Goal: Check status: Check status

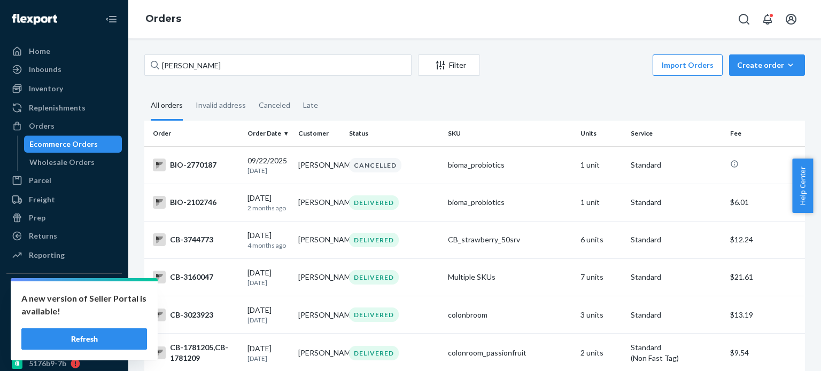
click at [188, 67] on input "[PERSON_NAME]" at bounding box center [277, 65] width 267 height 21
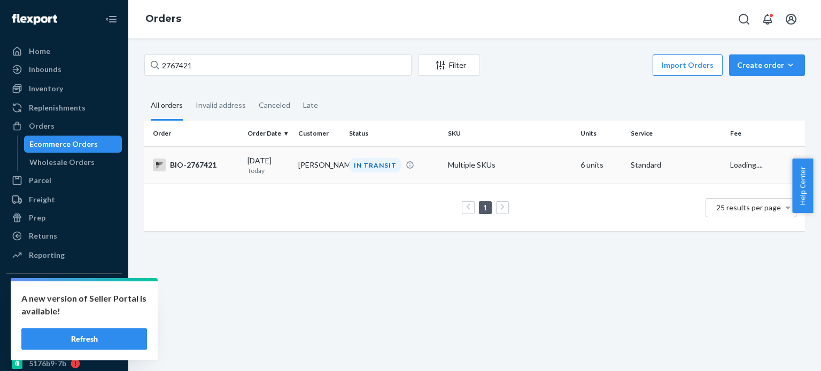
type input "2767421"
click at [212, 169] on div "BIO-2767421" at bounding box center [196, 165] width 86 height 13
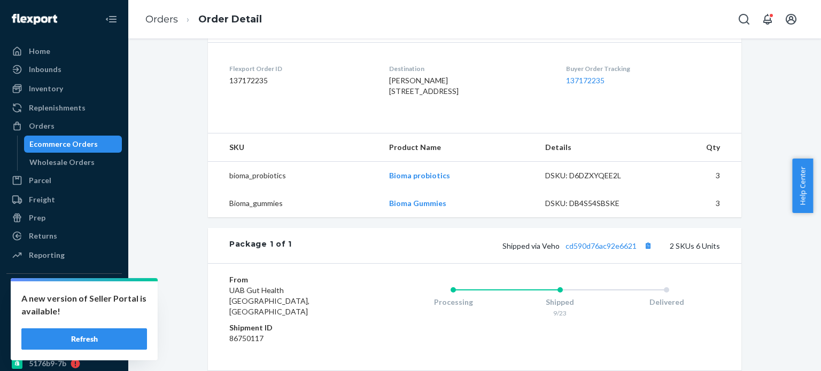
scroll to position [321, 0]
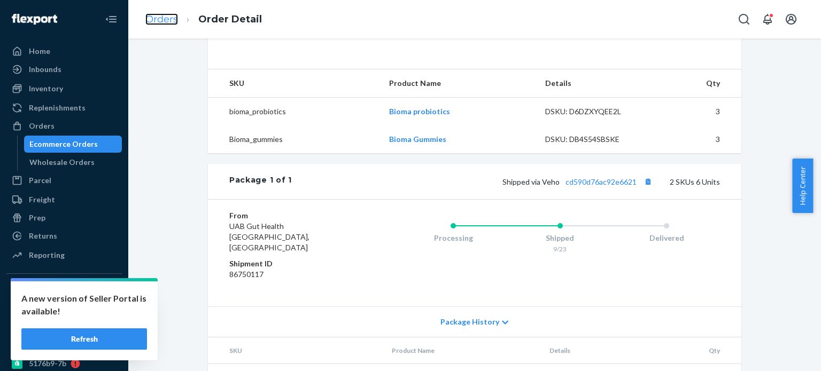
click at [170, 19] on link "Orders" at bounding box center [161, 19] width 33 height 12
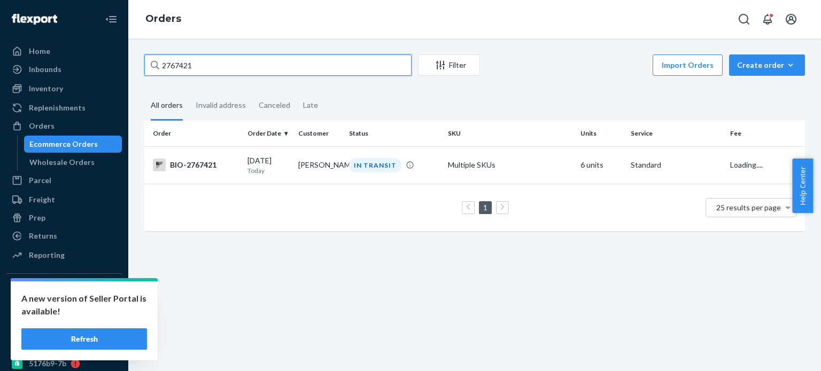
click at [336, 64] on input "2767421" at bounding box center [277, 65] width 267 height 21
paste input "[PERSON_NAME]"
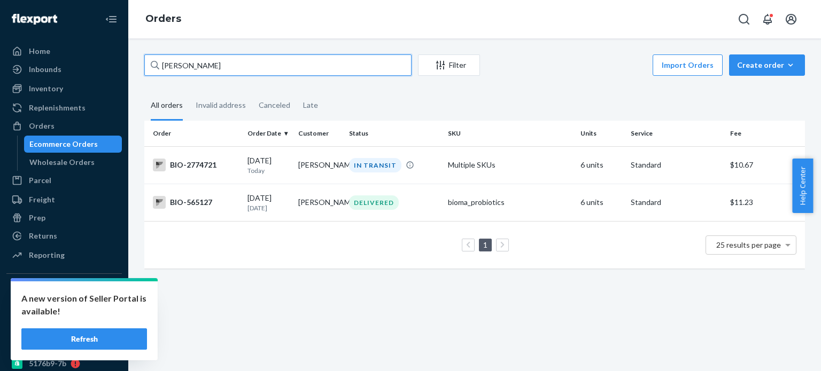
type input "[PERSON_NAME]"
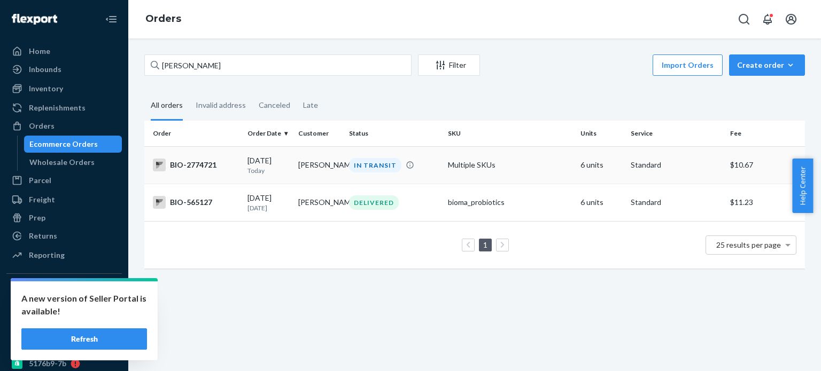
click at [197, 168] on div "BIO-2774721" at bounding box center [196, 165] width 86 height 13
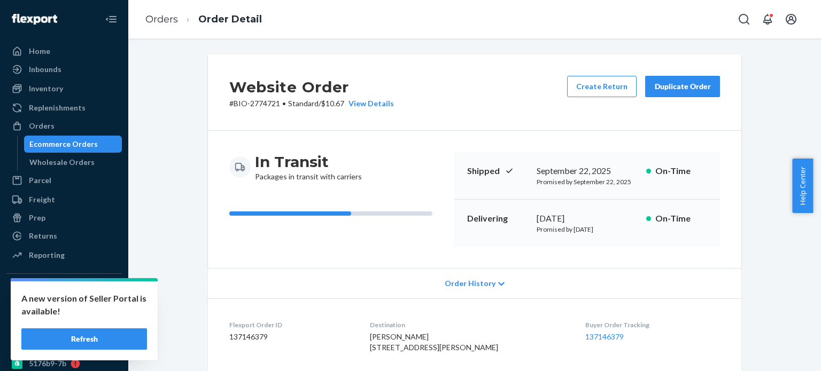
click at [259, 106] on p "# BIO-2774721 • Standard / $10.67 View Details" at bounding box center [311, 103] width 165 height 11
copy p "2774721"
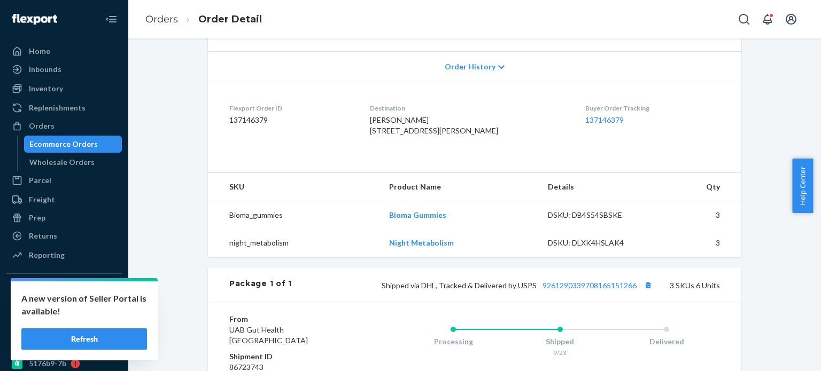
scroll to position [321, 0]
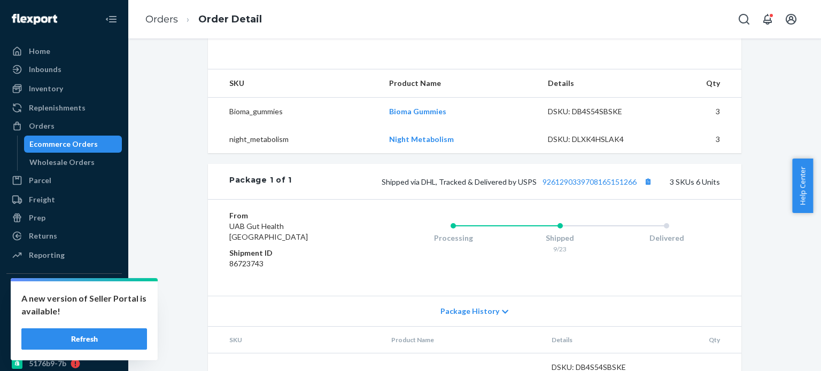
click at [589, 189] on div "Shipped via DHL, Tracked & Delivered by USPS 9261290339708165151266 3 SKUs 6 Un…" at bounding box center [506, 182] width 428 height 14
click at [589, 187] on link "9261290339708165151266" at bounding box center [589, 181] width 94 height 9
click at [166, 20] on link "Orders" at bounding box center [161, 19] width 33 height 12
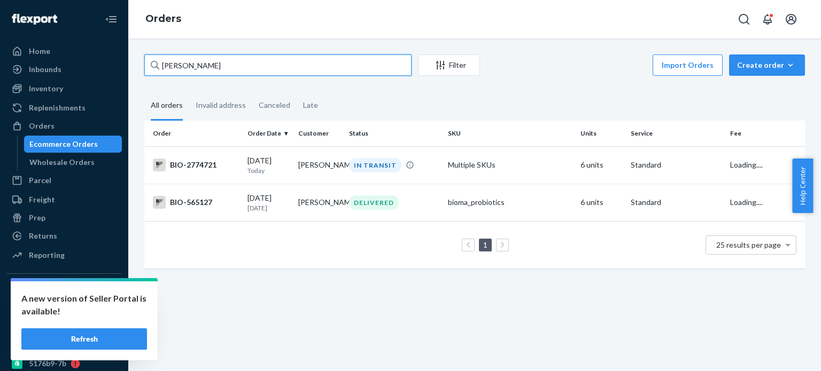
click at [231, 68] on input "[PERSON_NAME]" at bounding box center [277, 65] width 267 height 21
paste input "[PERSON_NAME]"
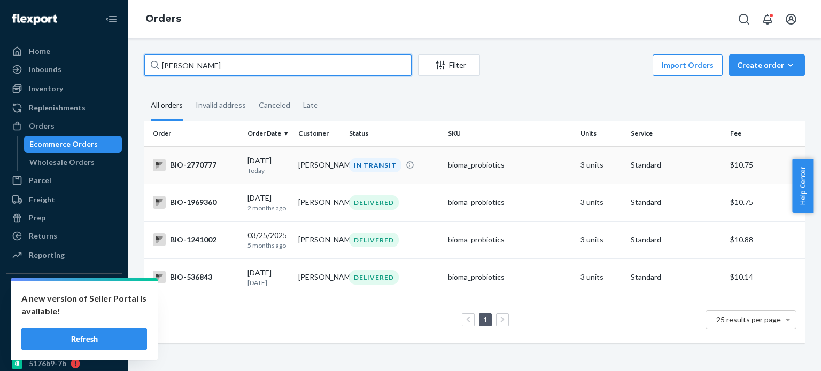
type input "[PERSON_NAME]"
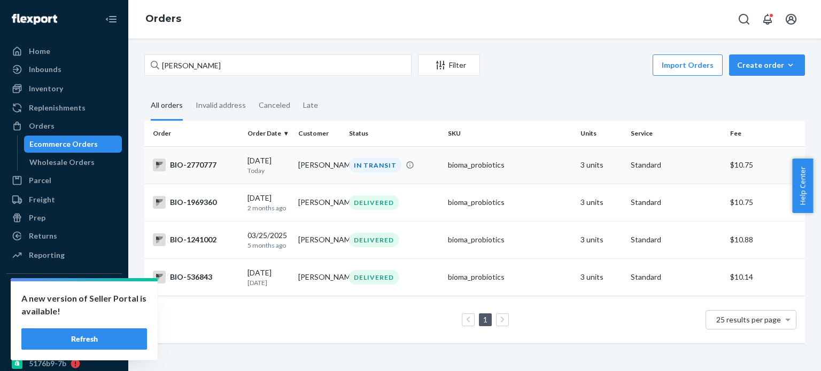
click at [199, 172] on td "BIO-2770777" at bounding box center [193, 164] width 99 height 37
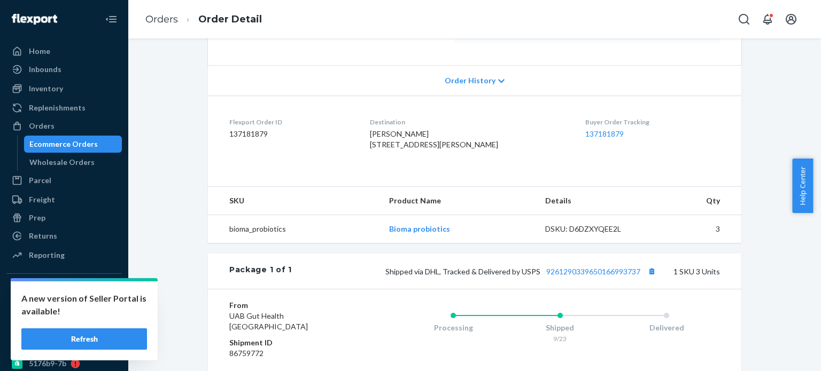
scroll to position [214, 0]
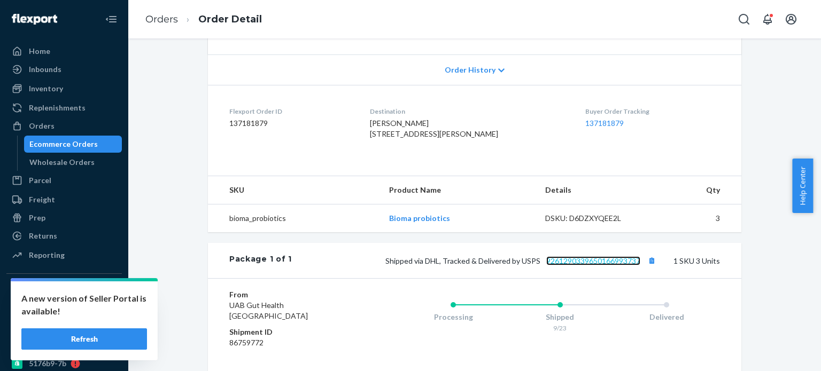
click at [596, 266] on link "9261290339650166993737" at bounding box center [593, 261] width 94 height 9
click at [172, 20] on link "Orders" at bounding box center [161, 19] width 33 height 12
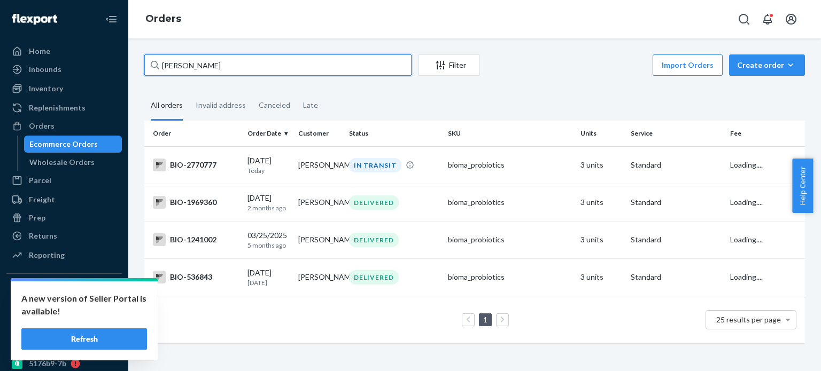
click at [206, 70] on input "[PERSON_NAME]" at bounding box center [277, 65] width 267 height 21
paste input "[PERSON_NAME]"
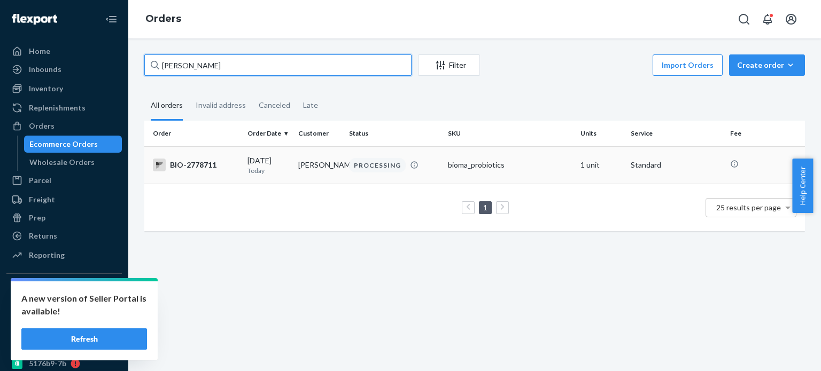
type input "[PERSON_NAME]"
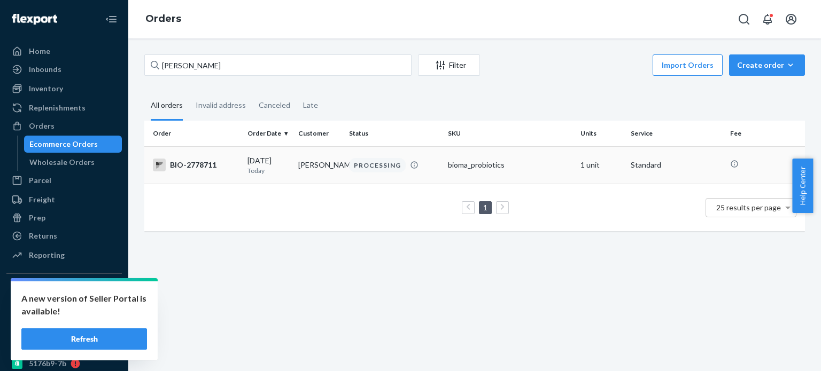
click at [212, 164] on div "BIO-2778711" at bounding box center [196, 165] width 86 height 13
